Goal: Information Seeking & Learning: Find specific fact

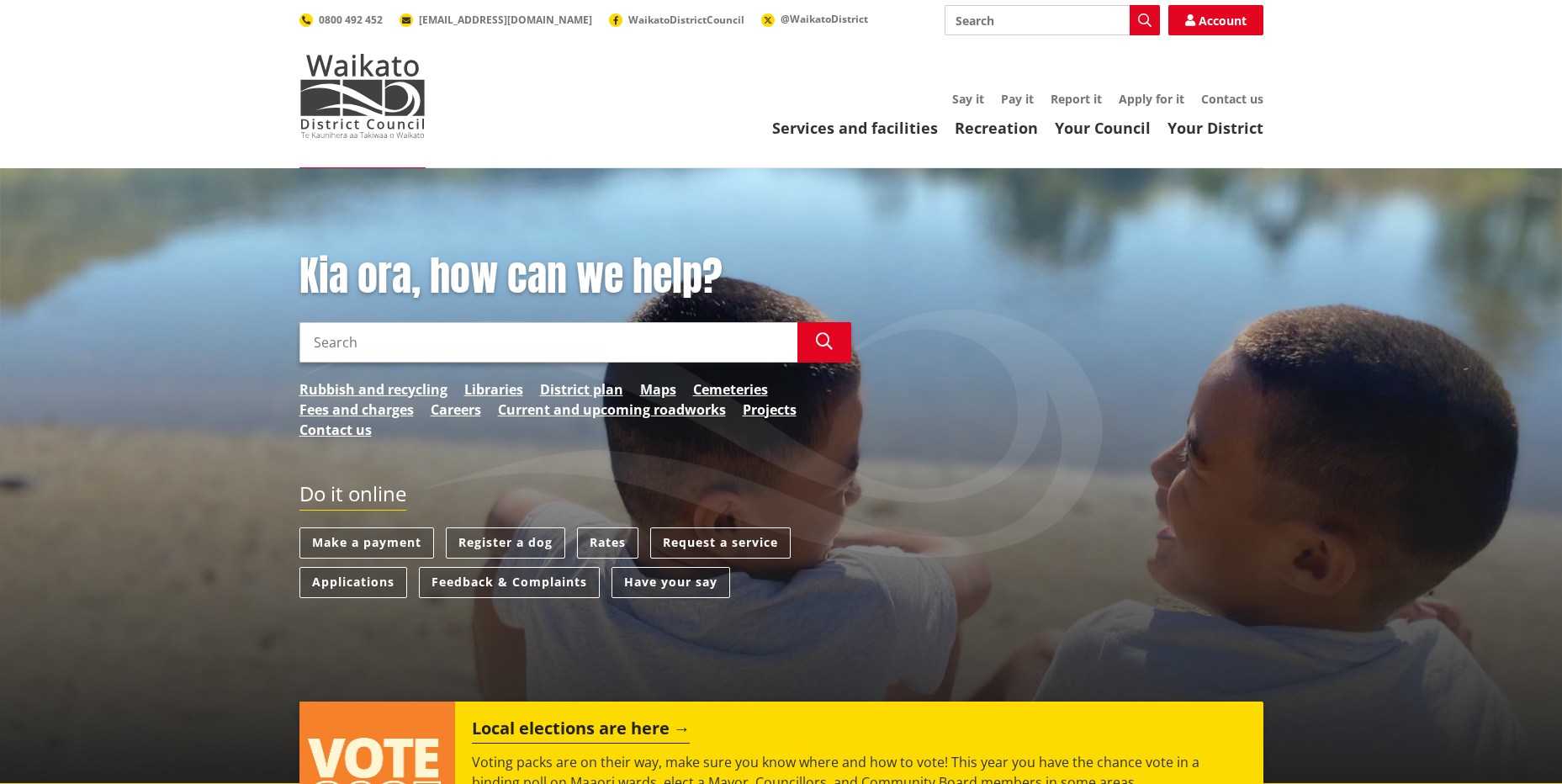
click at [416, 344] on input "Search" at bounding box center [548, 342] width 498 height 40
type input "rates"
click at [818, 341] on icon "button" at bounding box center [823, 341] width 17 height 17
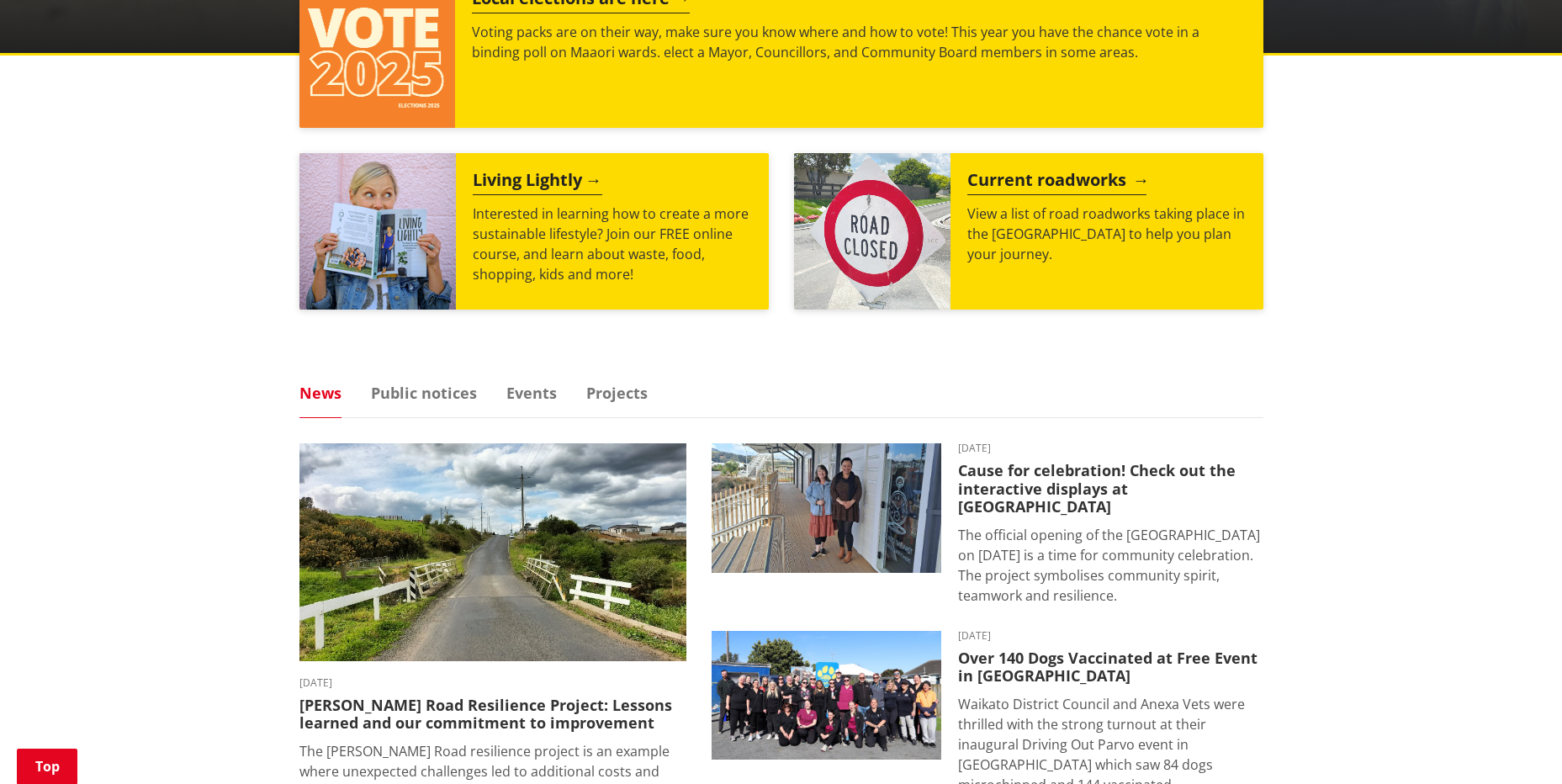
scroll to position [841, 0]
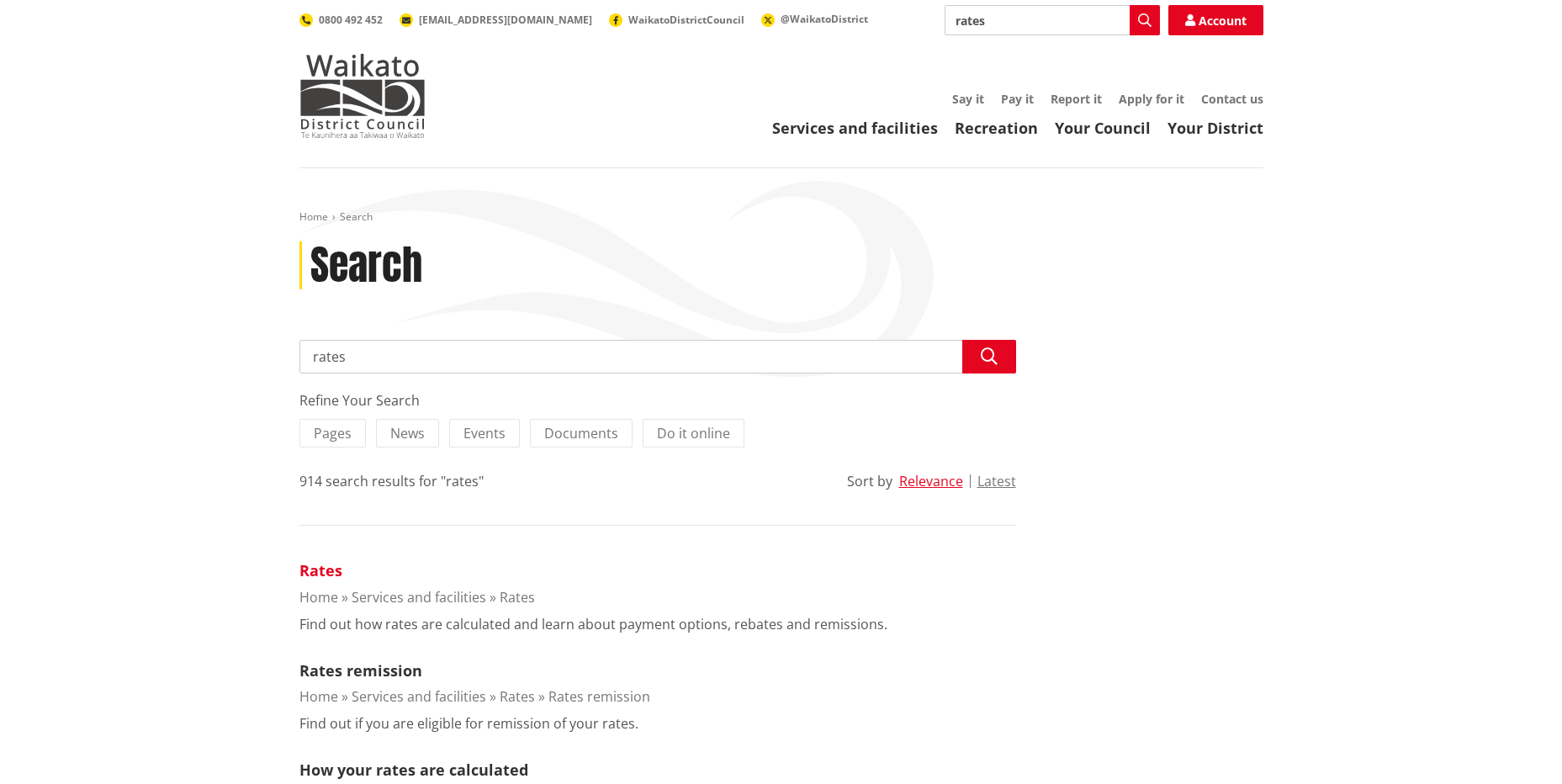
click at [308, 568] on link "Rates" at bounding box center [320, 570] width 43 height 20
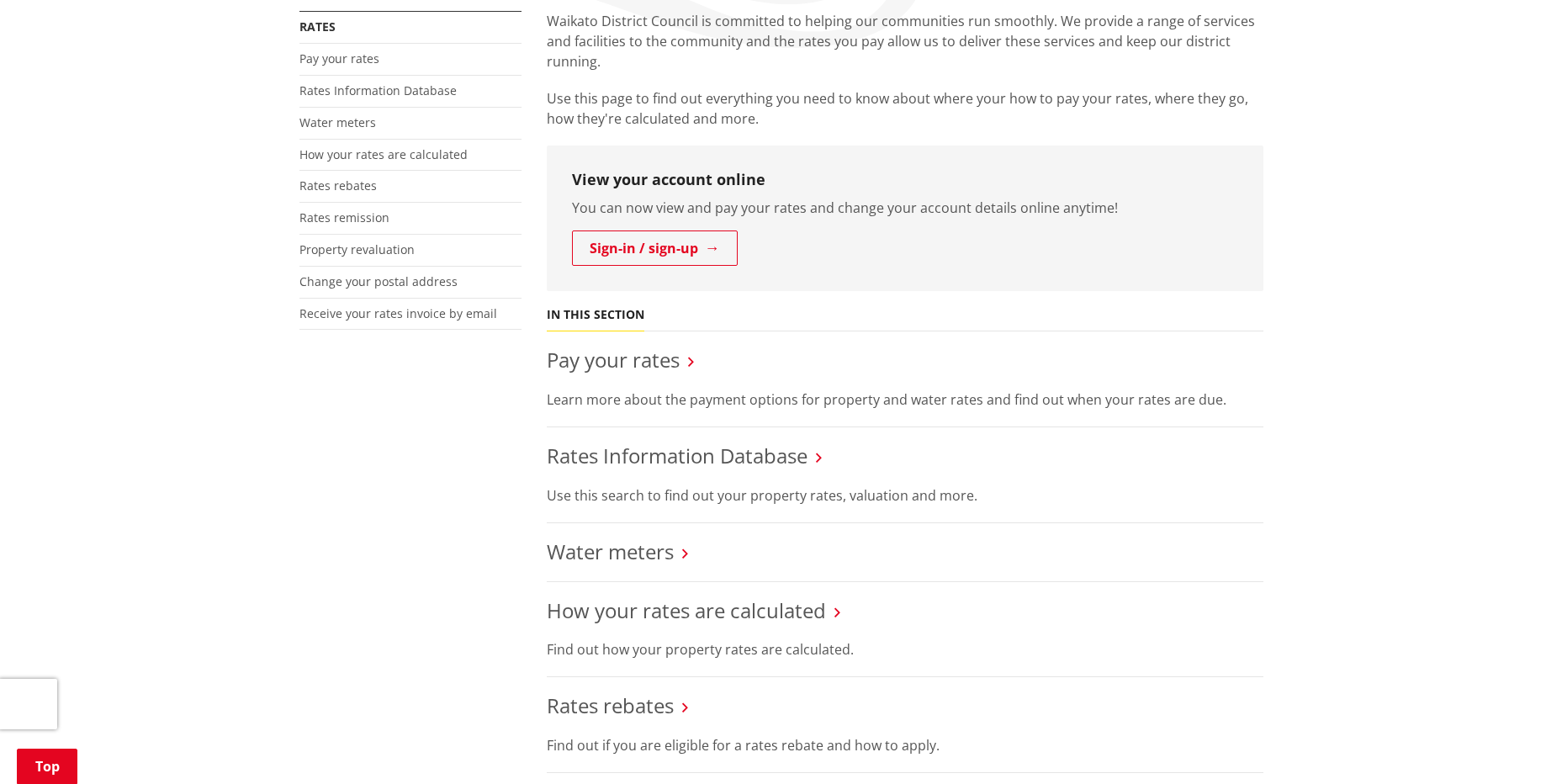
scroll to position [336, 0]
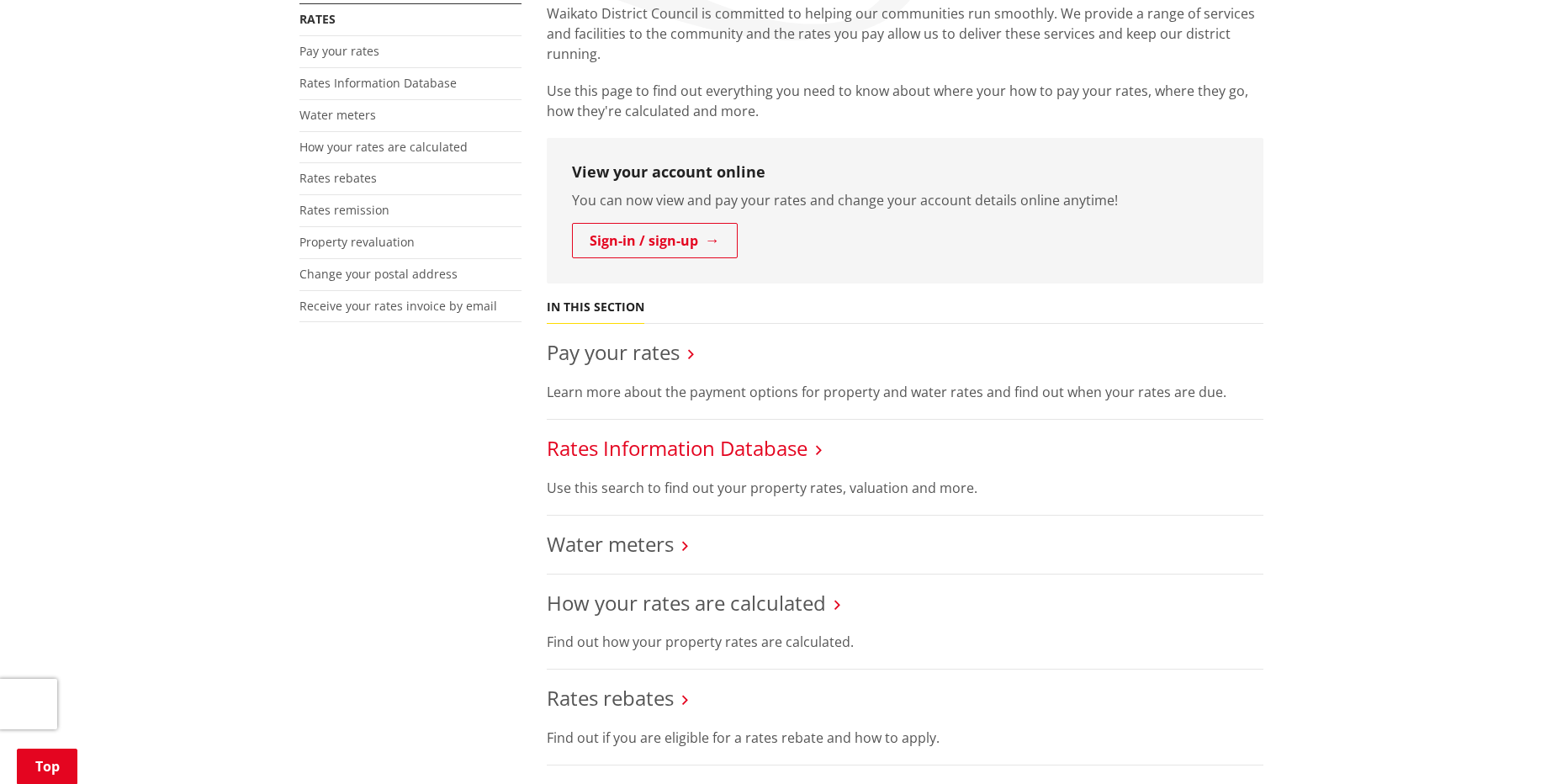
click at [739, 449] on link "Rates Information Database" at bounding box center [677, 448] width 261 height 28
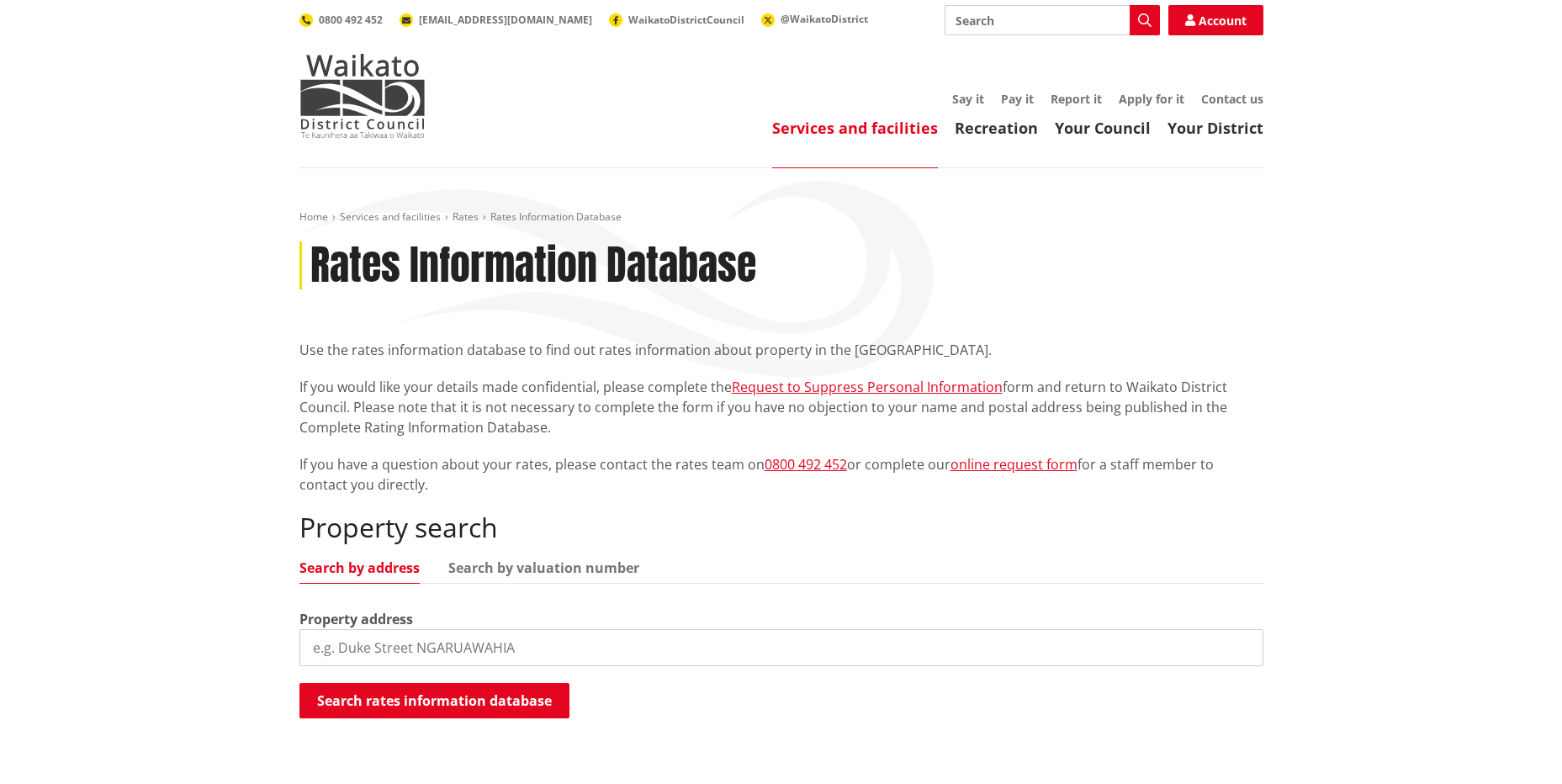
click at [337, 660] on input "search" at bounding box center [781, 648] width 963 height 37
type input "98a houchen road"
drag, startPoint x: 479, startPoint y: 693, endPoint x: 835, endPoint y: 783, distance: 367.2
click at [482, 693] on button "Search rates information database" at bounding box center [434, 700] width 270 height 35
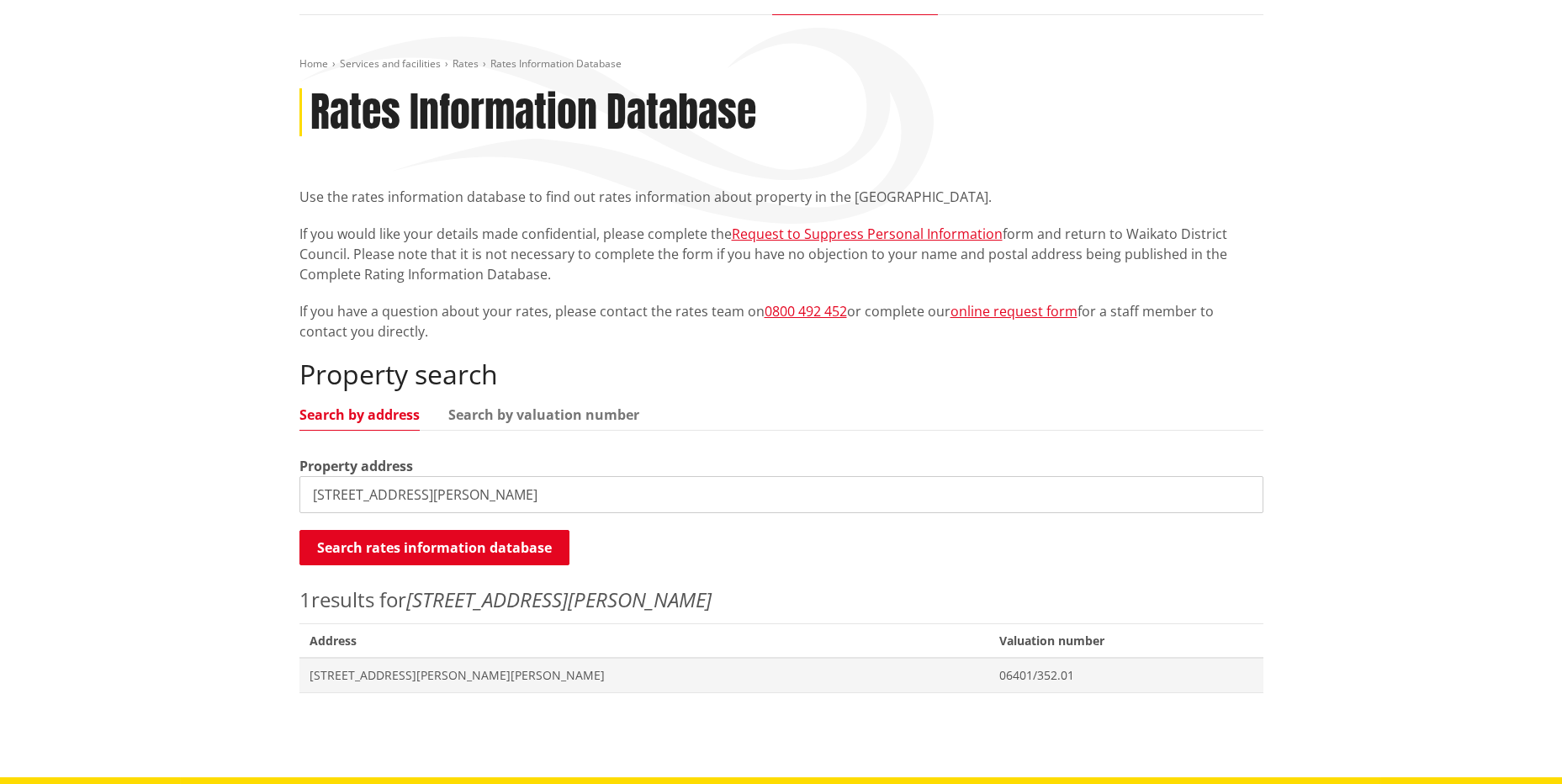
scroll to position [168, 0]
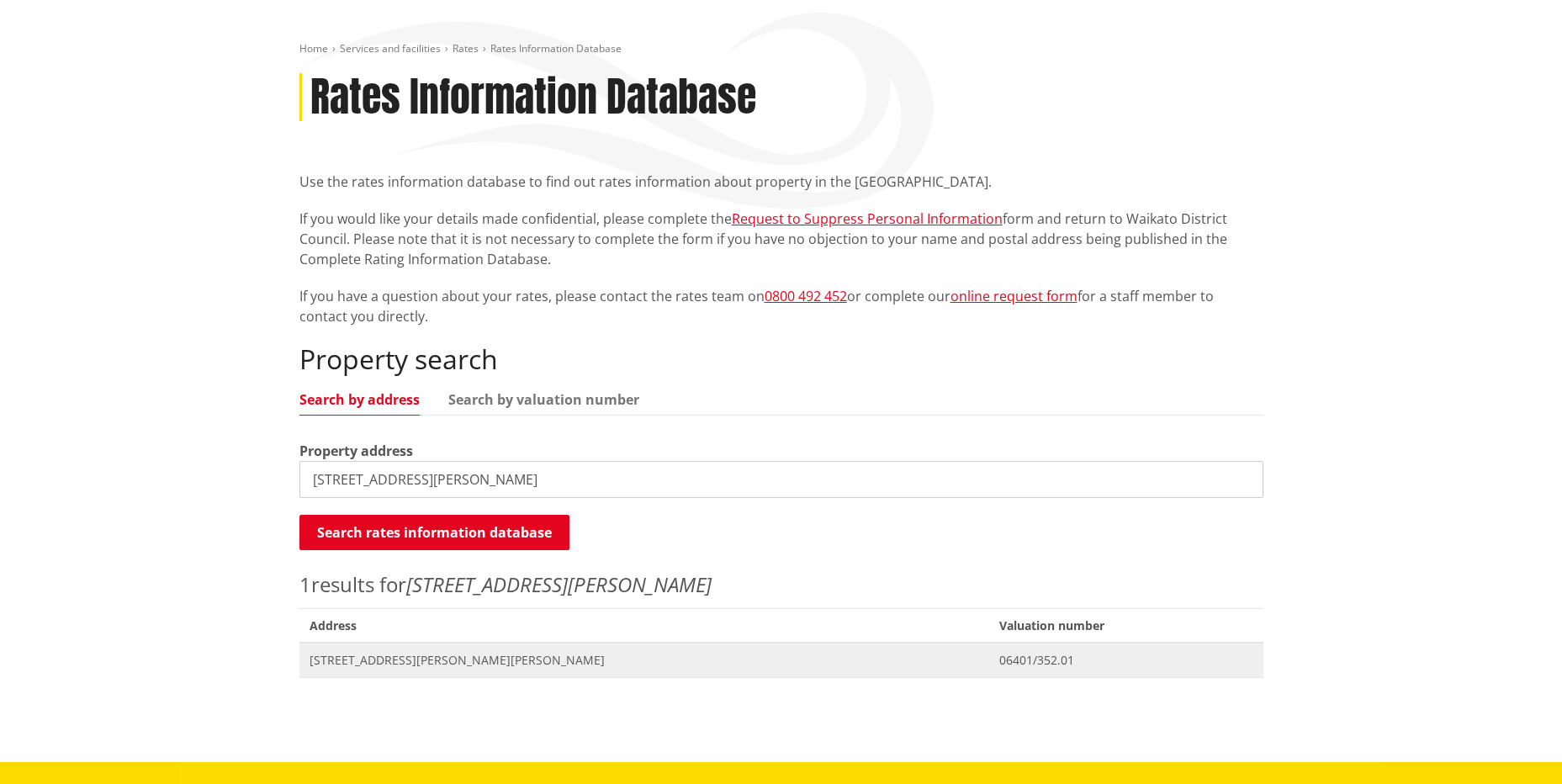
click at [999, 663] on span "06401/352.01" at bounding box center [1126, 660] width 254 height 17
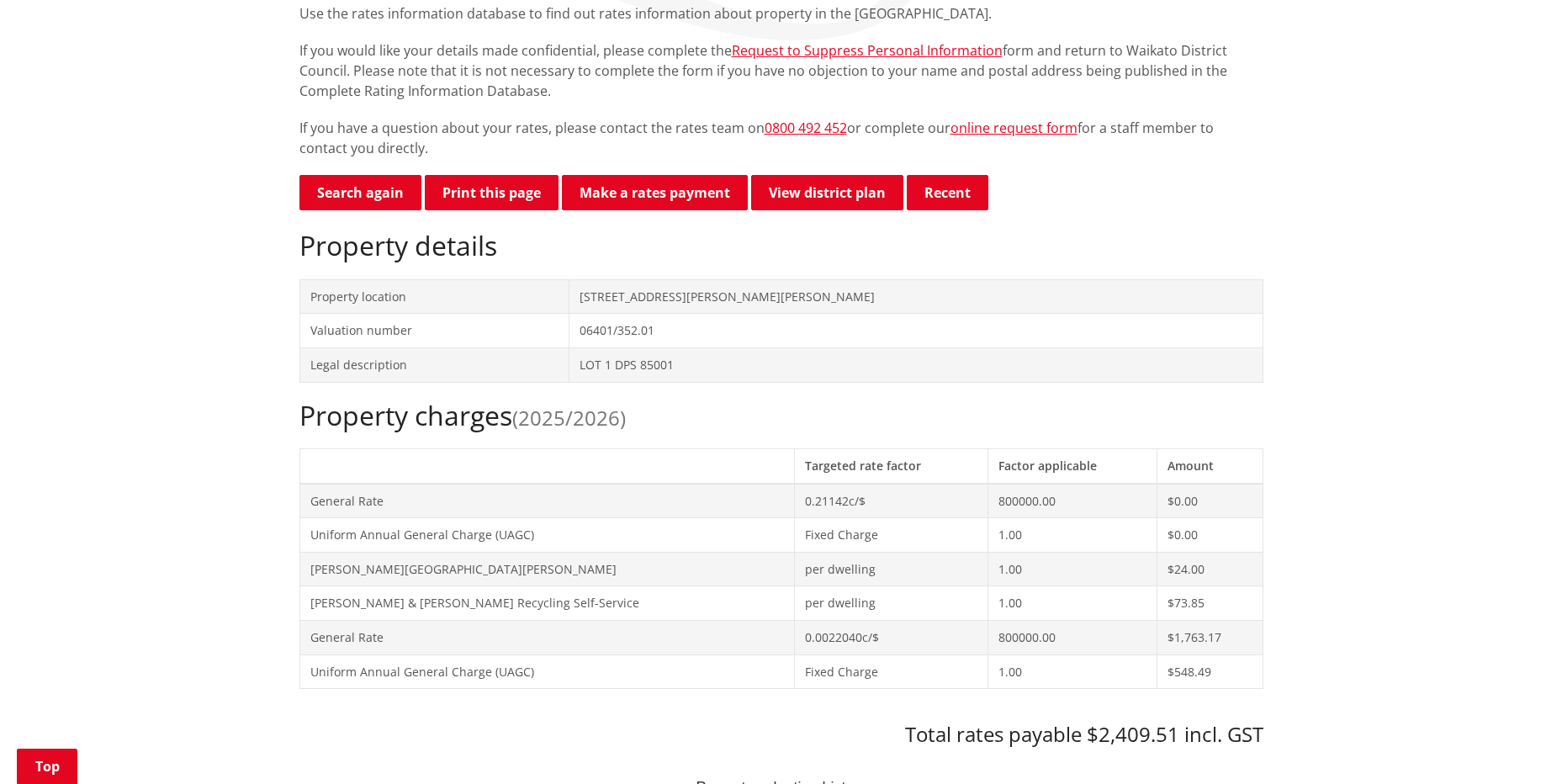
scroll to position [421, 0]
